Goal: Task Accomplishment & Management: Manage account settings

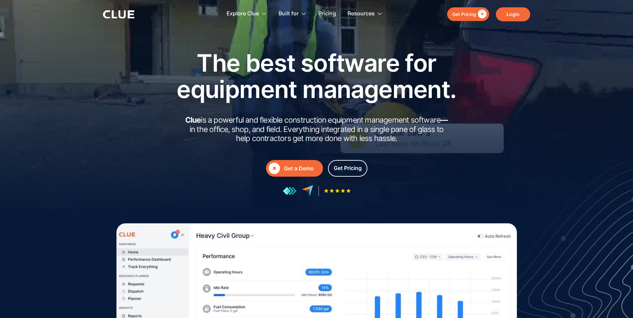
click at [503, 12] on link "Login" at bounding box center [513, 14] width 34 height 14
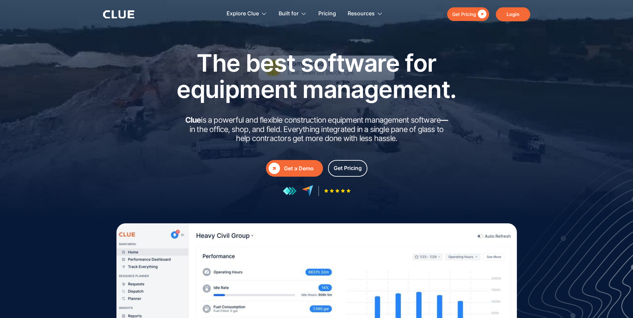
click at [513, 15] on link "Login" at bounding box center [513, 14] width 34 height 14
